Goal: Task Accomplishment & Management: Complete application form

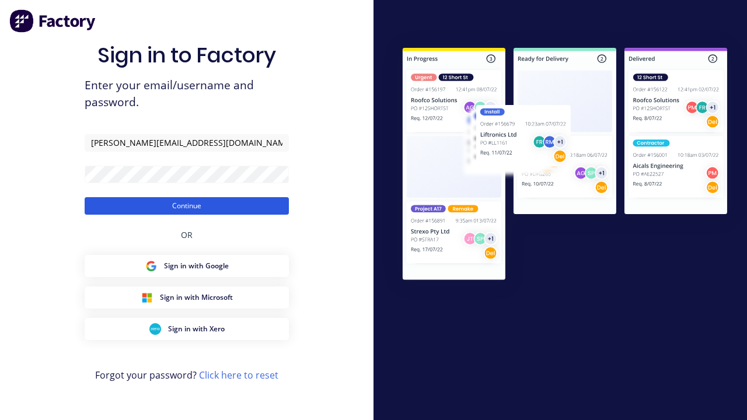
click at [187, 206] on button "Continue" at bounding box center [187, 206] width 204 height 18
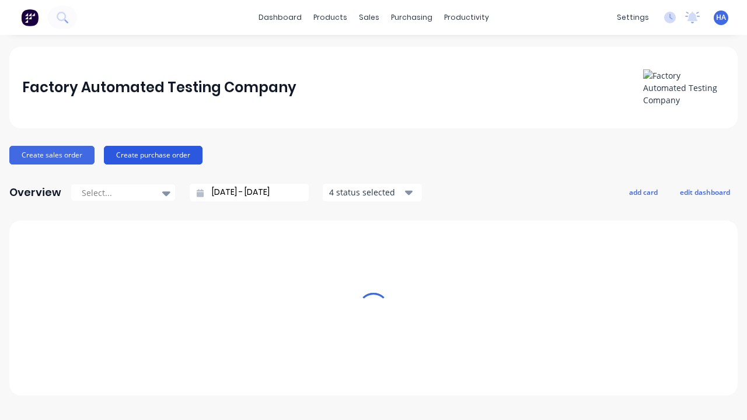
click at [151, 155] on button "Create purchase order" at bounding box center [153, 155] width 99 height 19
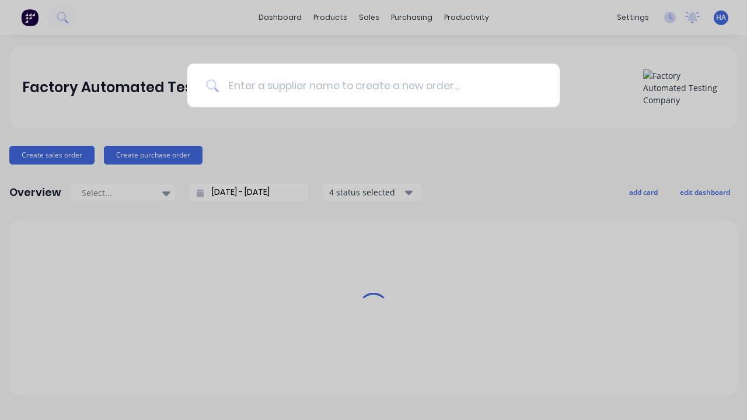
click at [380, 85] on input at bounding box center [380, 86] width 322 height 44
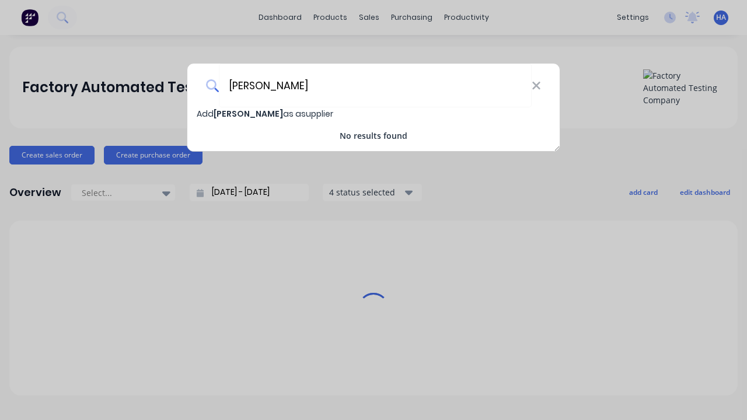
type input "[PERSON_NAME]"
click at [204, 114] on span "Add [PERSON_NAME] as a supplier" at bounding box center [265, 114] width 137 height 12
select select "AU"
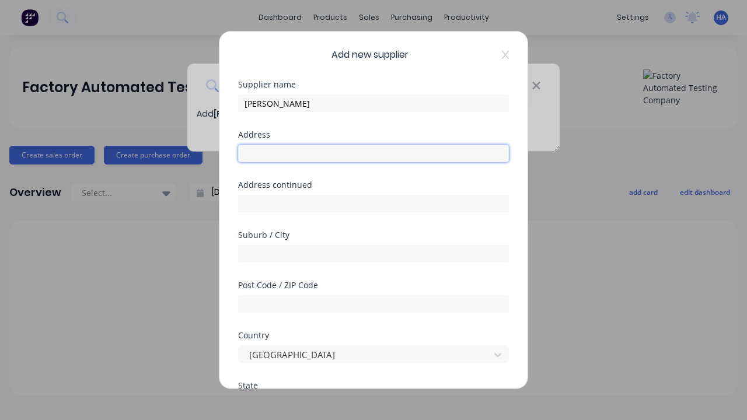
click at [374, 154] on input "text" at bounding box center [373, 154] width 271 height 18
type input "[STREET_ADDRESS]"
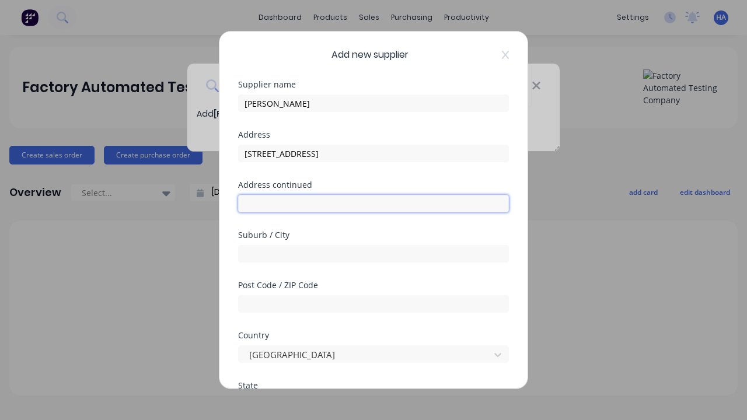
click at [374, 204] on input "text" at bounding box center [373, 204] width 271 height 18
type input "178 Forpu Ridge"
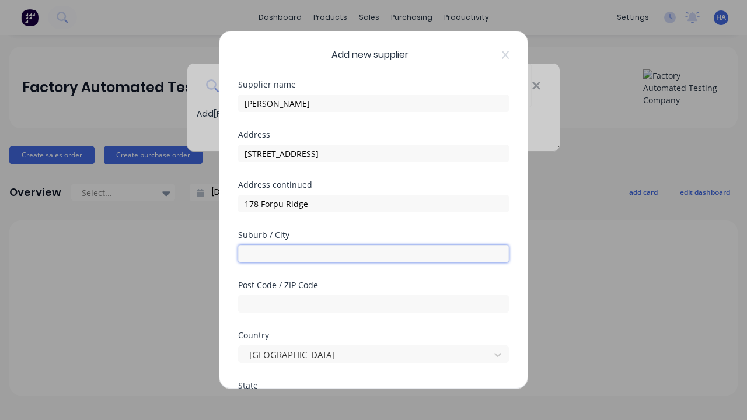
click at [374, 254] on input "text" at bounding box center [373, 254] width 271 height 18
type input "Afaofoza"
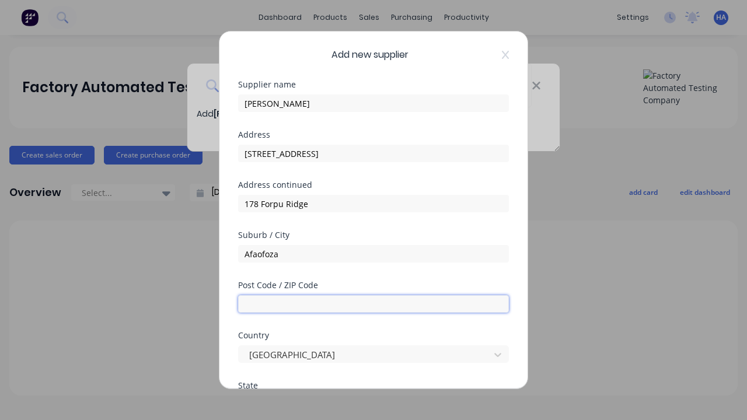
click at [374, 304] on input "text" at bounding box center [373, 304] width 271 height 18
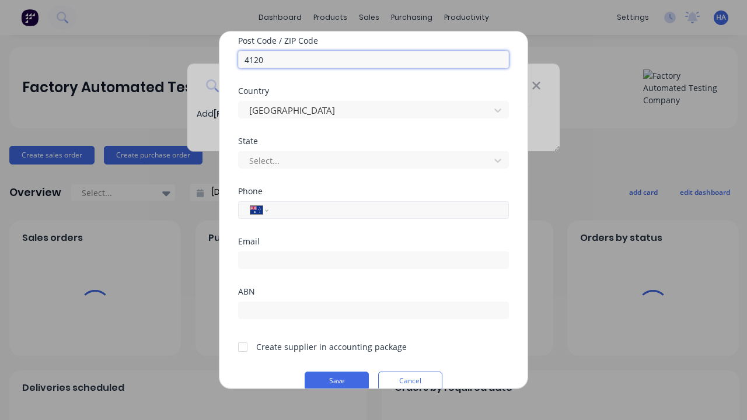
type input "4120"
click at [387, 210] on input "tel" at bounding box center [387, 210] width 220 height 13
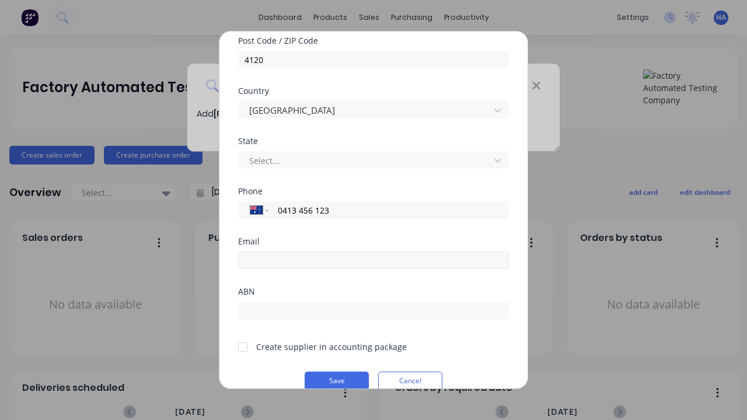
type input "0413 456 123"
click at [374, 260] on input "email" at bounding box center [373, 261] width 271 height 18
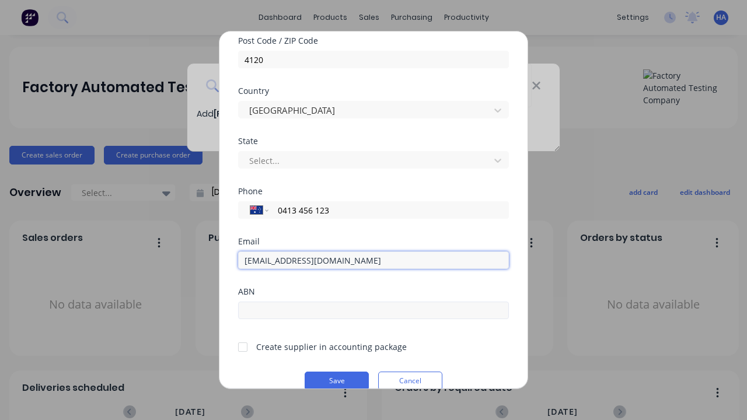
type input "[EMAIL_ADDRESS][DOMAIN_NAME]"
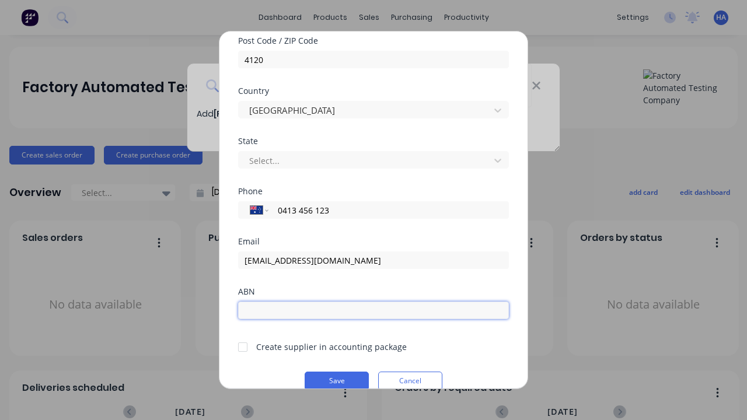
click at [374, 311] on input "text" at bounding box center [373, 311] width 271 height 18
type input "12341234"
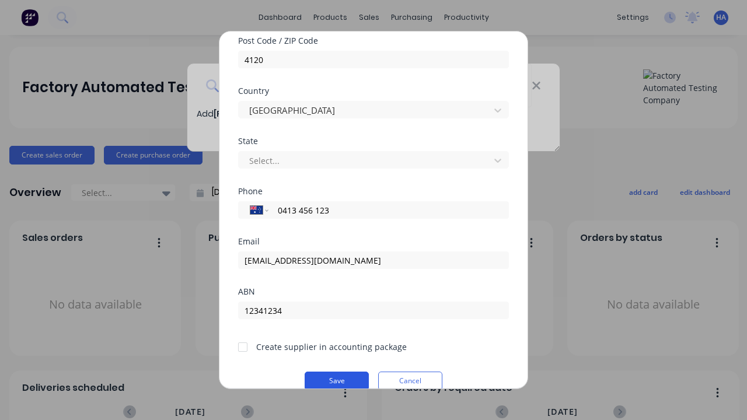
click at [337, 380] on button "Save" at bounding box center [337, 381] width 64 height 19
